Goal: Task Accomplishment & Management: Manage account settings

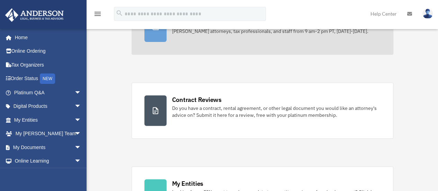
scroll to position [104, 0]
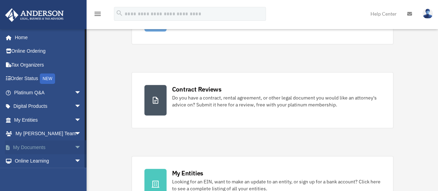
click at [49, 147] on link "My Documents arrow_drop_down" at bounding box center [48, 147] width 87 height 14
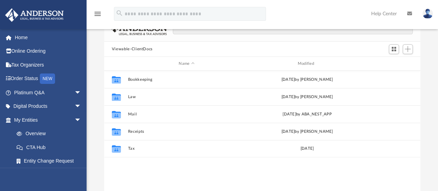
scroll to position [69, 0]
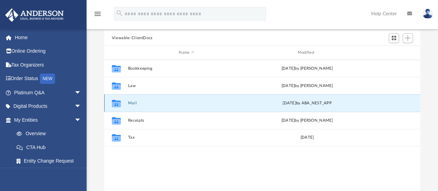
click at [134, 103] on button "Mail" at bounding box center [186, 103] width 117 height 4
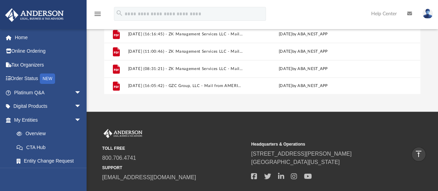
scroll to position [153, 0]
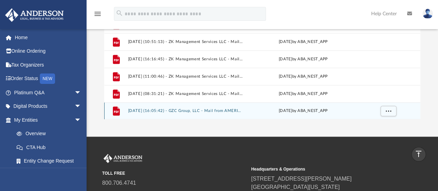
click at [170, 110] on button "[DATE] (16:05:42) - GZC Group, LLC - Mail from AMERICAN EXPRESS.pdf" at bounding box center [185, 111] width 115 height 4
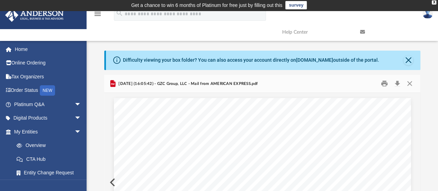
scroll to position [0, 0]
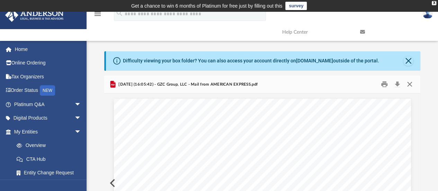
click at [411, 85] on button "Close" at bounding box center [409, 84] width 12 height 11
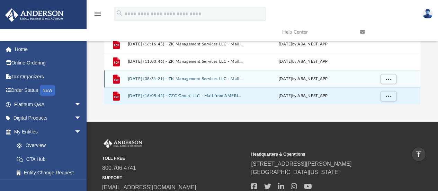
click at [208, 78] on button "[DATE] (08:31:21) - ZK Management Services LLC - Mail from [US_STATE] State Wor…" at bounding box center [185, 78] width 115 height 4
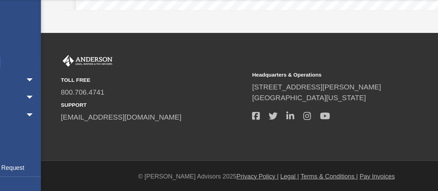
scroll to position [222, 0]
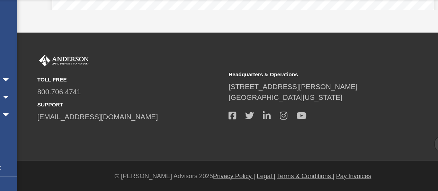
drag, startPoint x: 218, startPoint y: 109, endPoint x: 406, endPoint y: 140, distance: 190.1
click at [406, 140] on div "TOLL FREE 800.706.4741 SUPPORT [EMAIL_ADDRESS][DOMAIN_NAME] Headquarters & Oper…" at bounding box center [262, 116] width 330 height 65
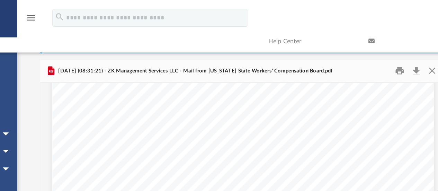
scroll to position [0, 0]
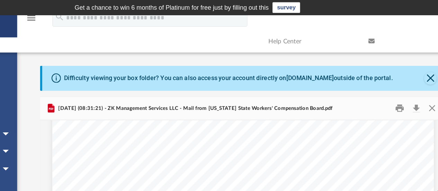
click at [392, 93] on div "[DATE] (08:31:21) - ZK Management Services LLC - Mail from [US_STATE] State Wor…" at bounding box center [262, 84] width 316 height 18
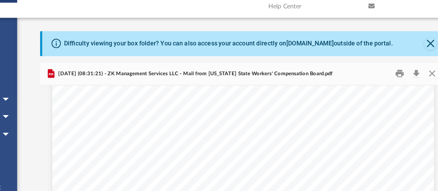
scroll to position [109, 0]
drag, startPoint x: 392, startPoint y: 93, endPoint x: 391, endPoint y: 120, distance: 27.0
click at [391, 120] on div "[DATE] (08:31:21) - ZK Management Services LLC - Mail from [US_STATE] State Wor…" at bounding box center [262, 173] width 316 height 197
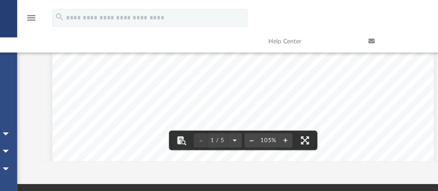
scroll to position [0, 0]
click at [242, 79] on div "Page 1" at bounding box center [262, 143] width 297 height 382
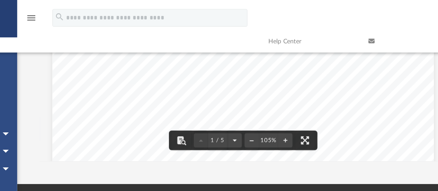
click at [242, 79] on div "Page 1" at bounding box center [262, 143] width 297 height 382
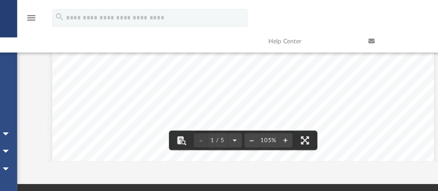
click at [242, 79] on div "Page 1" at bounding box center [262, 143] width 297 height 382
click at [240, 79] on div "Page 1" at bounding box center [262, 143] width 297 height 382
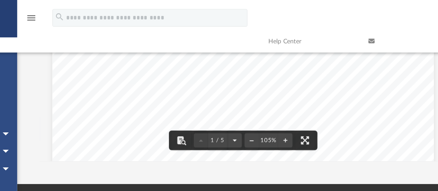
click at [240, 79] on div "Page 1" at bounding box center [262, 143] width 297 height 382
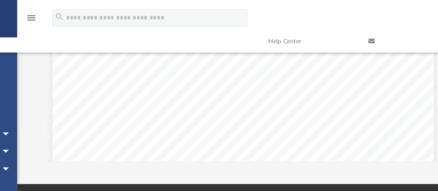
click at [240, 79] on div "Page 1" at bounding box center [262, 143] width 297 height 382
